Goal: Information Seeking & Learning: Learn about a topic

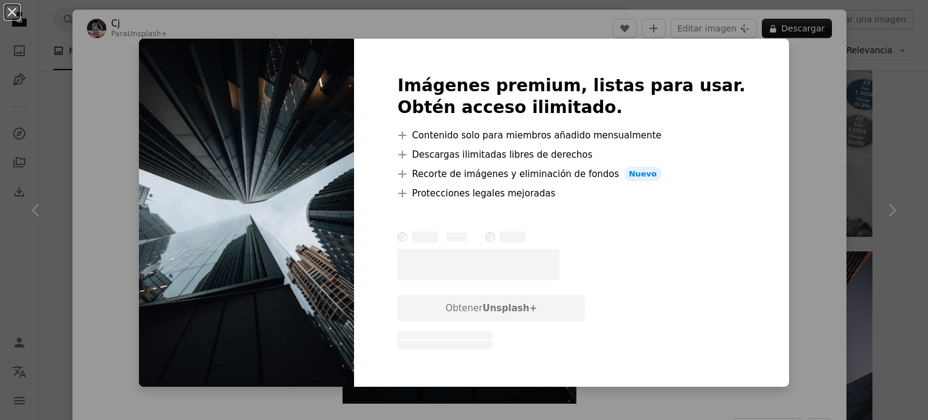
scroll to position [846, 0]
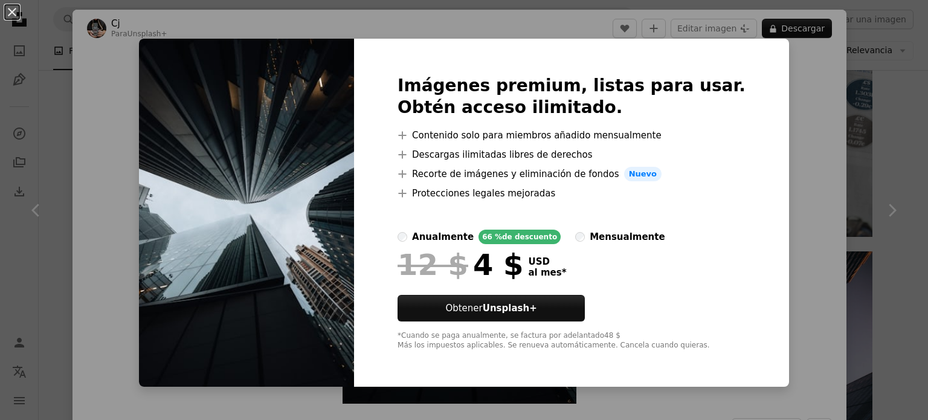
click at [780, 112] on div "An X shape Imágenes premium, listas para usar. Obtén acceso ilimitado. A plus s…" at bounding box center [464, 210] width 928 height 420
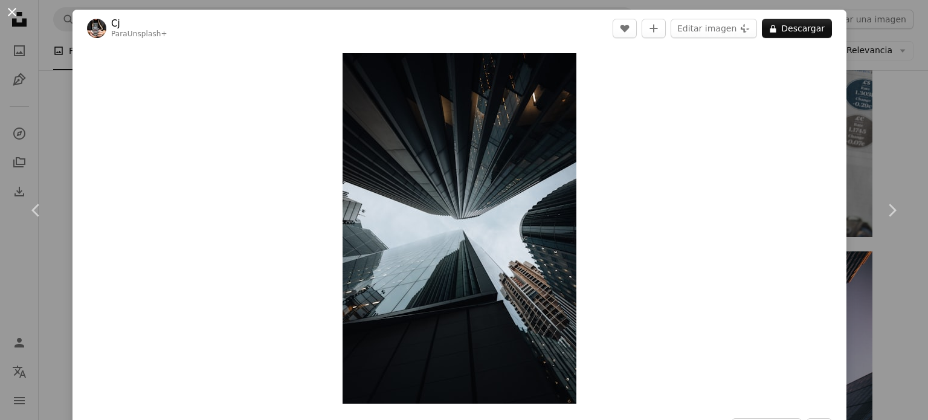
click at [7, 9] on button "An X shape" at bounding box center [12, 12] width 15 height 15
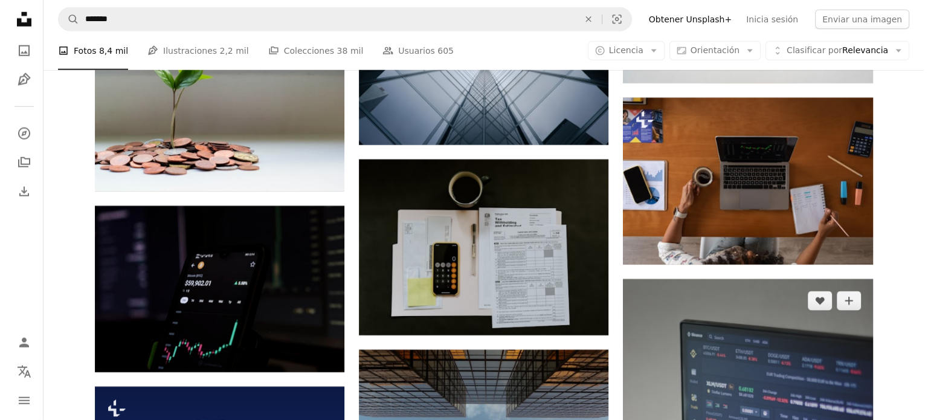
scroll to position [2962, 0]
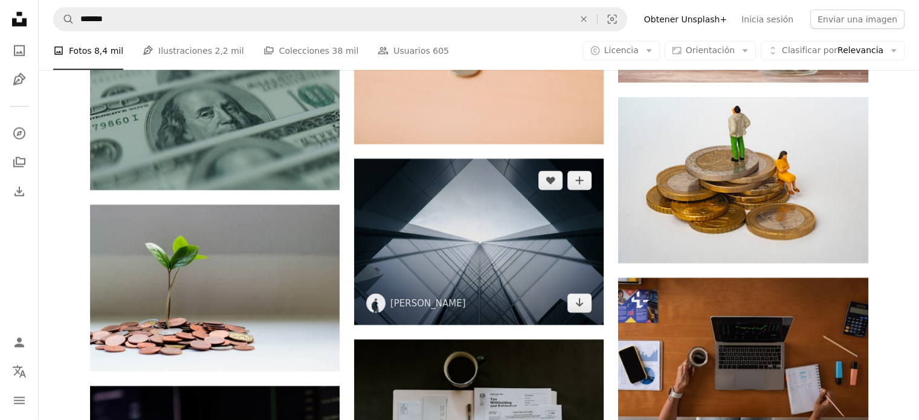
click at [398, 236] on img at bounding box center [479, 242] width 250 height 166
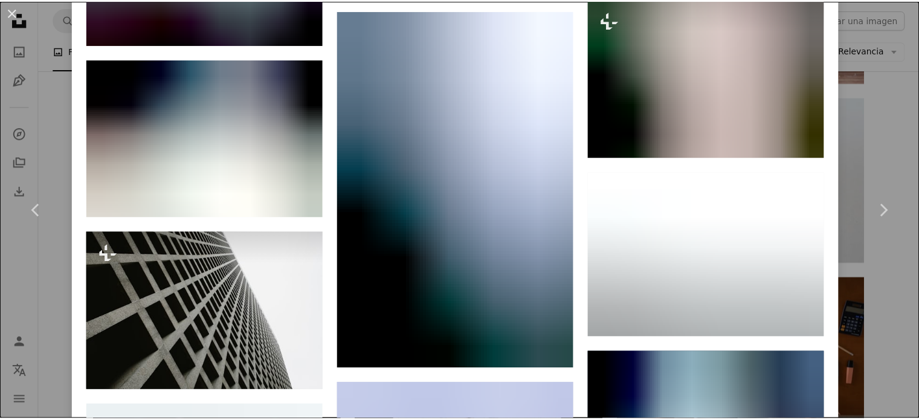
scroll to position [2841, 0]
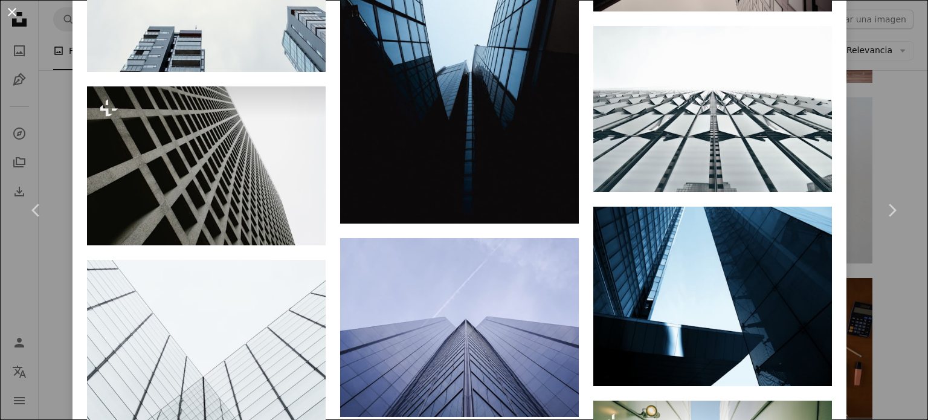
click at [5, 7] on button "An X shape" at bounding box center [12, 12] width 15 height 15
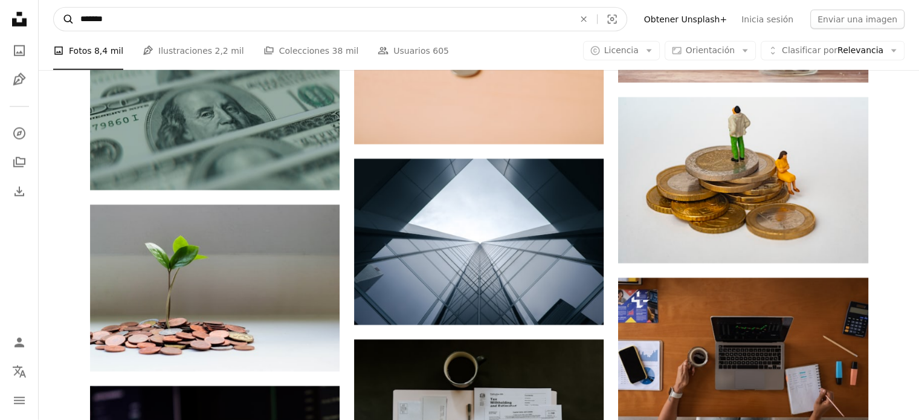
drag, startPoint x: 128, startPoint y: 22, endPoint x: 68, endPoint y: 21, distance: 60.4
click at [68, 21] on form "A magnifying glass ******* An X shape Visual search" at bounding box center [340, 19] width 574 height 24
type input "**********"
click at [54, 8] on button "A magnifying glass" at bounding box center [64, 19] width 21 height 23
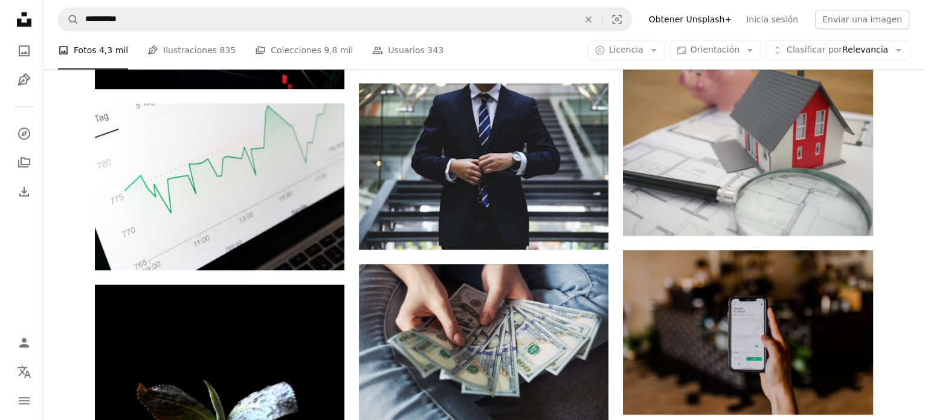
scroll to position [1028, 0]
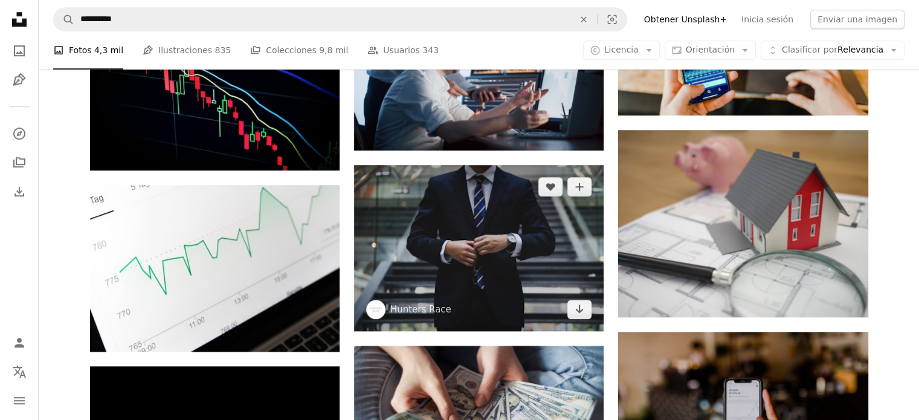
click at [445, 236] on img at bounding box center [479, 248] width 250 height 166
